Goal: Transaction & Acquisition: Purchase product/service

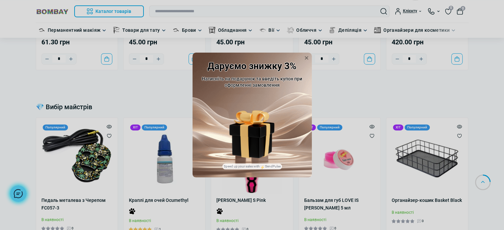
scroll to position [398, 0]
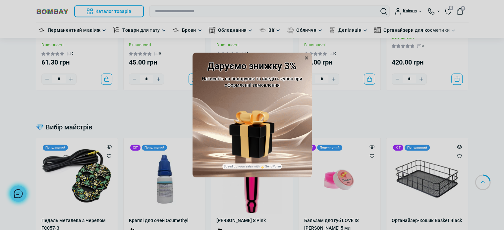
click at [305, 56] on icon at bounding box center [306, 57] width 3 height 3
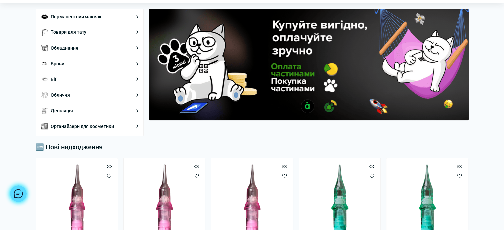
scroll to position [0, 0]
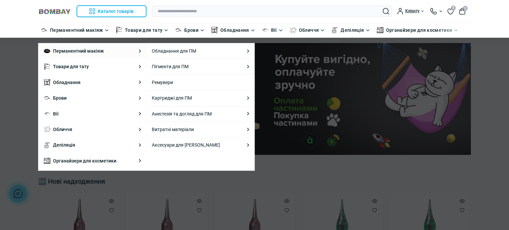
click at [139, 50] on li "Перманентний макіяж Каталог товарів Обладнання для ПМ Обладнання для ПМ Машинки…" at bounding box center [92, 50] width 108 height 15
click at [161, 84] on link "Ремувери" at bounding box center [162, 82] width 21 height 7
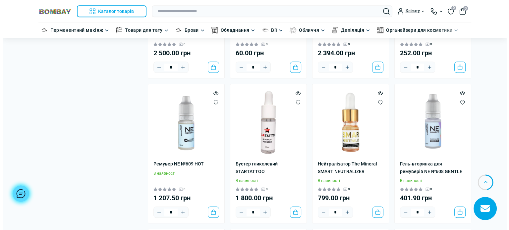
scroll to position [630, 0]
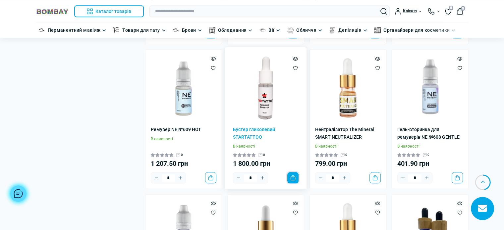
click at [293, 179] on button "До кошика" at bounding box center [292, 177] width 11 height 11
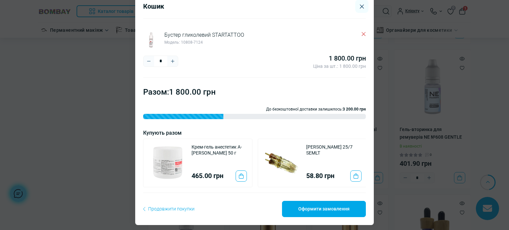
scroll to position [24, 0]
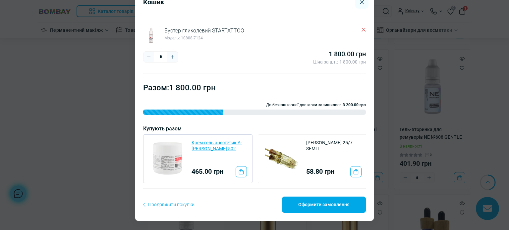
click at [204, 140] on link "Крем-гель анестетик A-[PERSON_NAME] 50 г" at bounding box center [219, 146] width 55 height 12
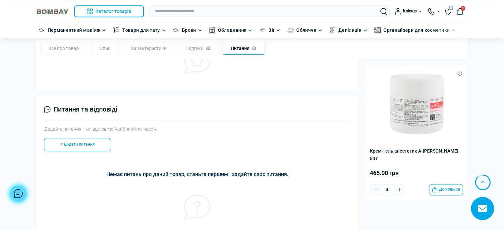
scroll to position [829, 0]
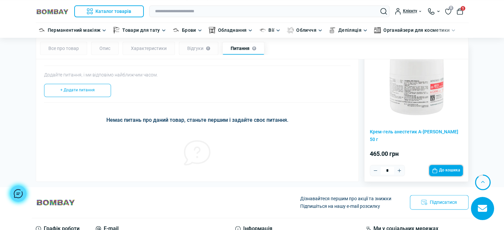
click at [454, 165] on button "До кошика" at bounding box center [446, 170] width 34 height 11
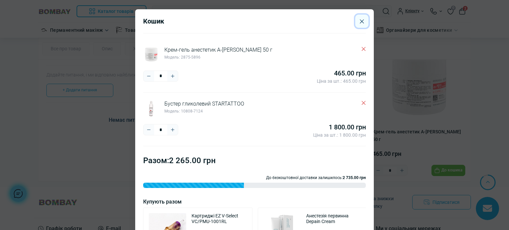
click at [360, 23] on icon "Close" at bounding box center [362, 21] width 4 height 4
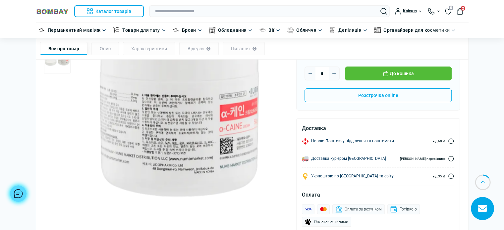
scroll to position [0, 0]
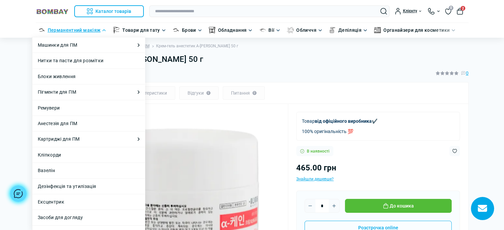
click at [75, 30] on link "Перманентний макіяж" at bounding box center [74, 30] width 53 height 7
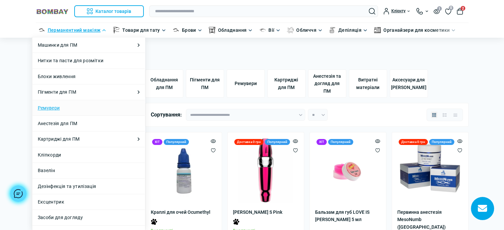
click at [51, 109] on link "Ремувери" at bounding box center [49, 107] width 22 height 7
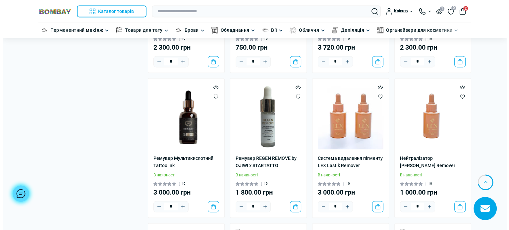
scroll to position [1061, 0]
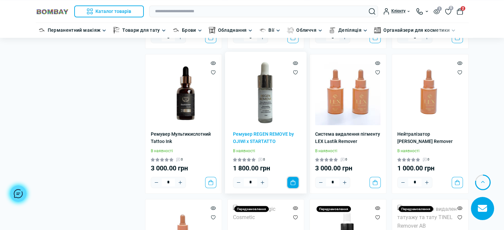
click at [293, 184] on button "До кошика" at bounding box center [292, 182] width 11 height 11
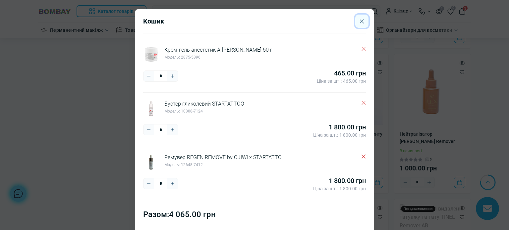
click at [360, 23] on icon "Close" at bounding box center [362, 21] width 4 height 4
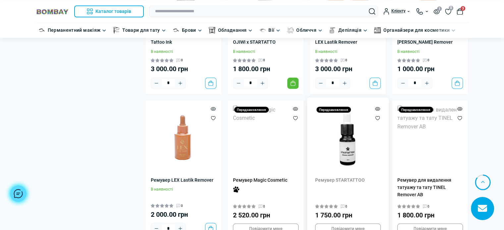
scroll to position [1226, 0]
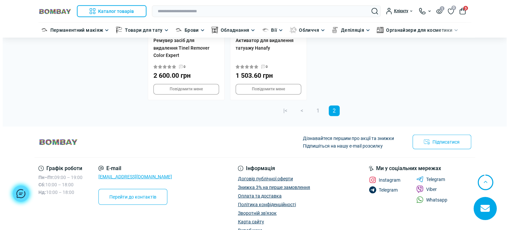
scroll to position [1622, 0]
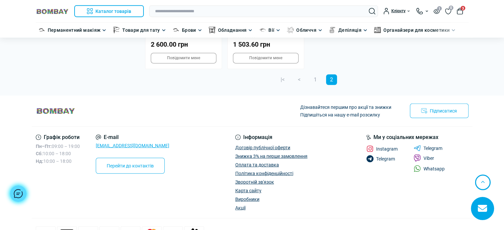
click at [461, 7] on span "3" at bounding box center [463, 8] width 5 height 5
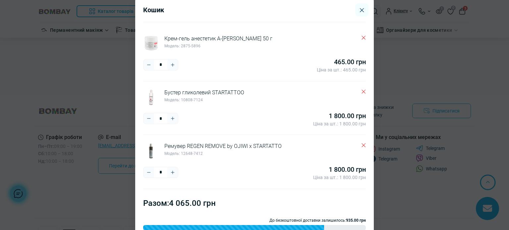
scroll to position [0, 0]
